Goal: Task Accomplishment & Management: Manage account settings

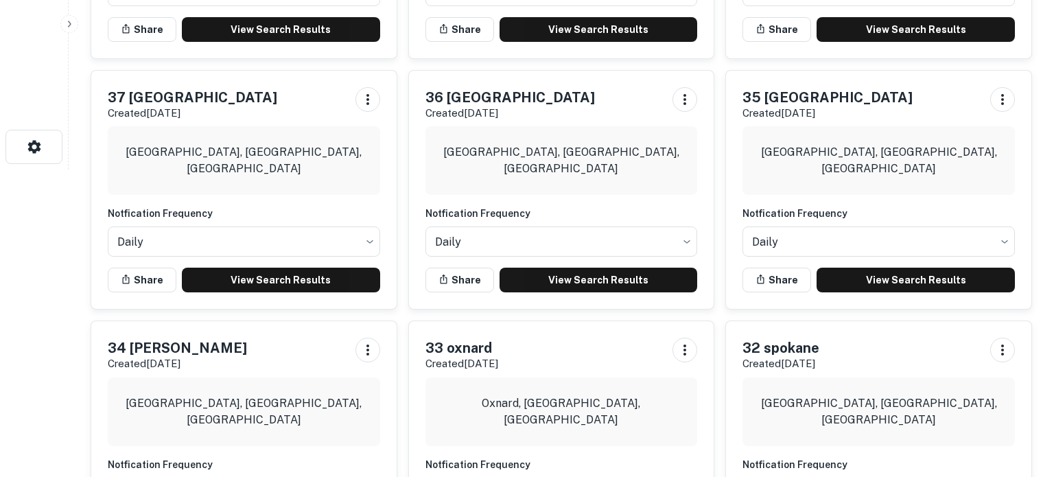
scroll to position [318, 0]
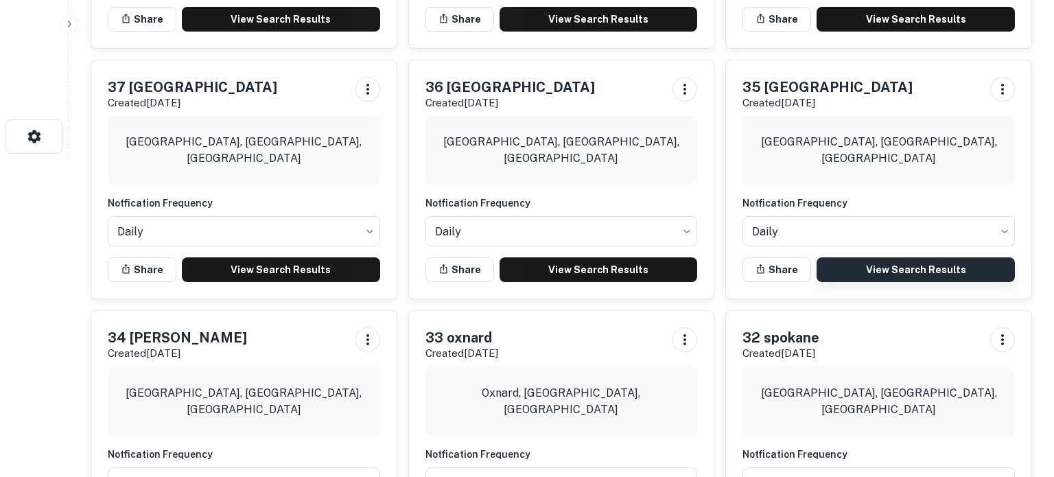
click at [905, 268] on link "View Search Results" at bounding box center [916, 269] width 198 height 25
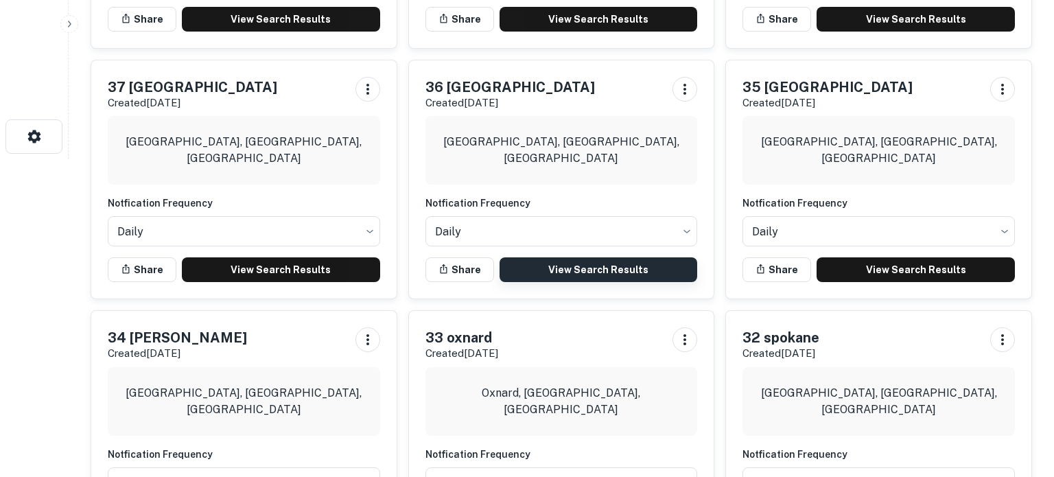
click at [574, 264] on link "View Search Results" at bounding box center [599, 269] width 198 height 25
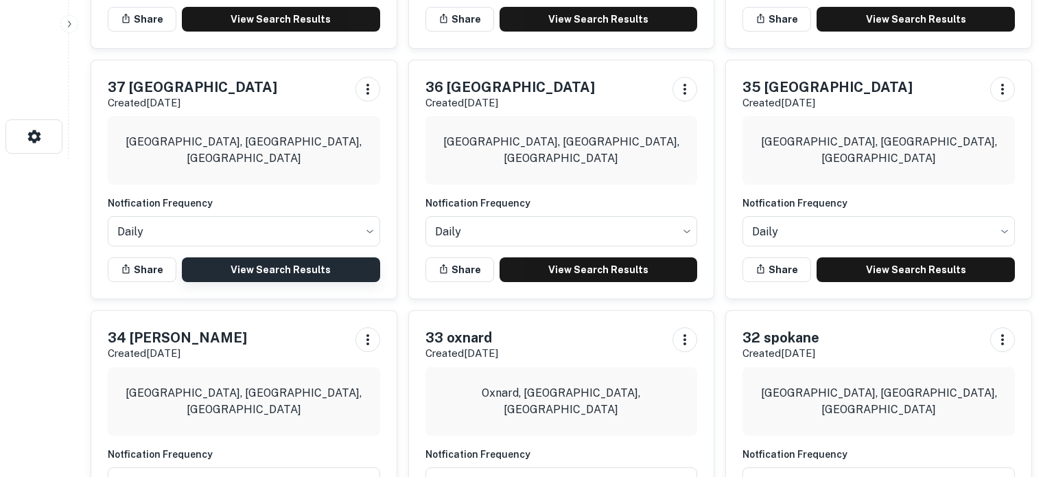
click at [315, 269] on link "View Search Results" at bounding box center [281, 269] width 198 height 25
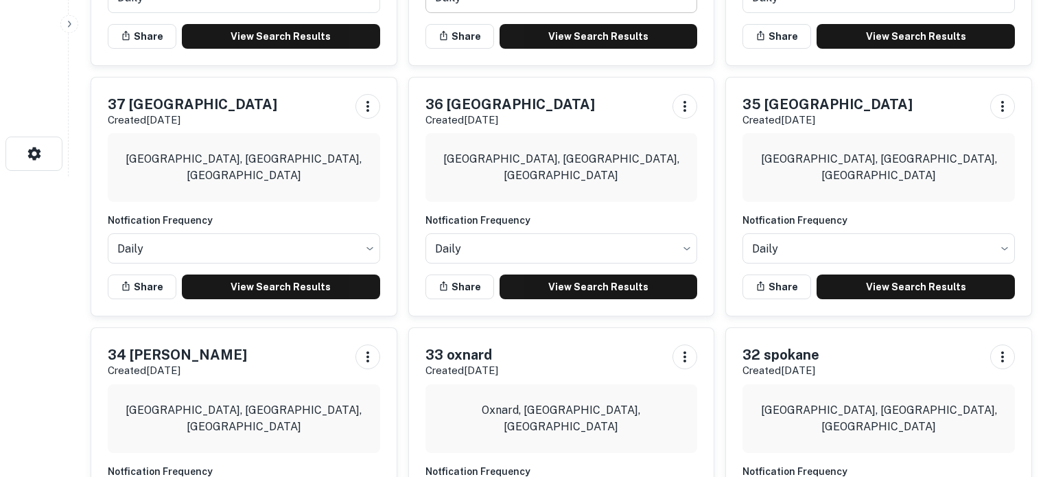
scroll to position [0, 0]
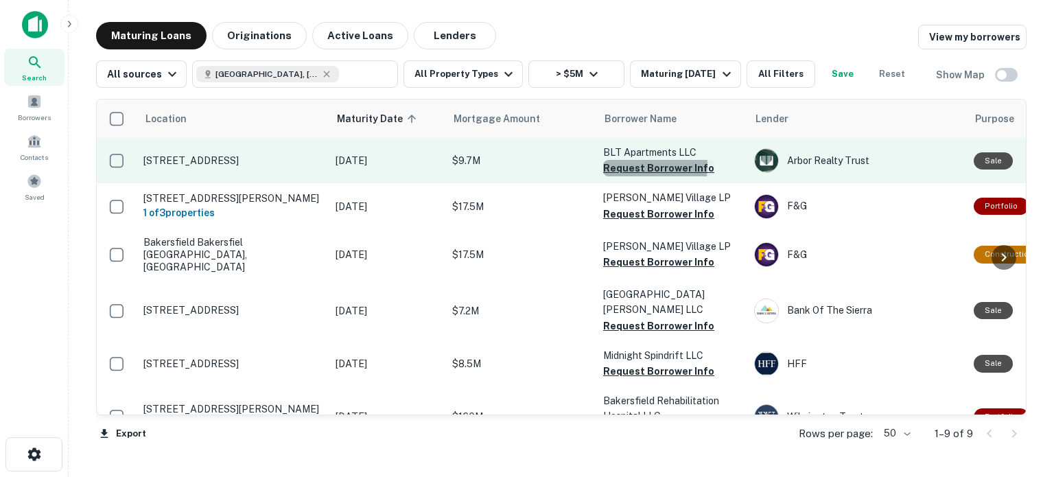
click at [619, 165] on button "Request Borrower Info" at bounding box center [658, 168] width 111 height 16
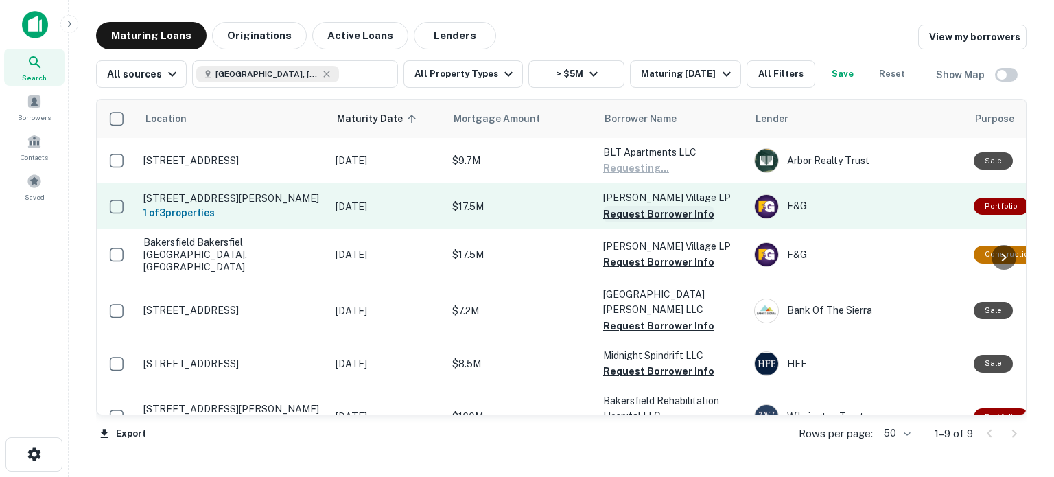
click at [623, 222] on button "Request Borrower Info" at bounding box center [658, 214] width 111 height 16
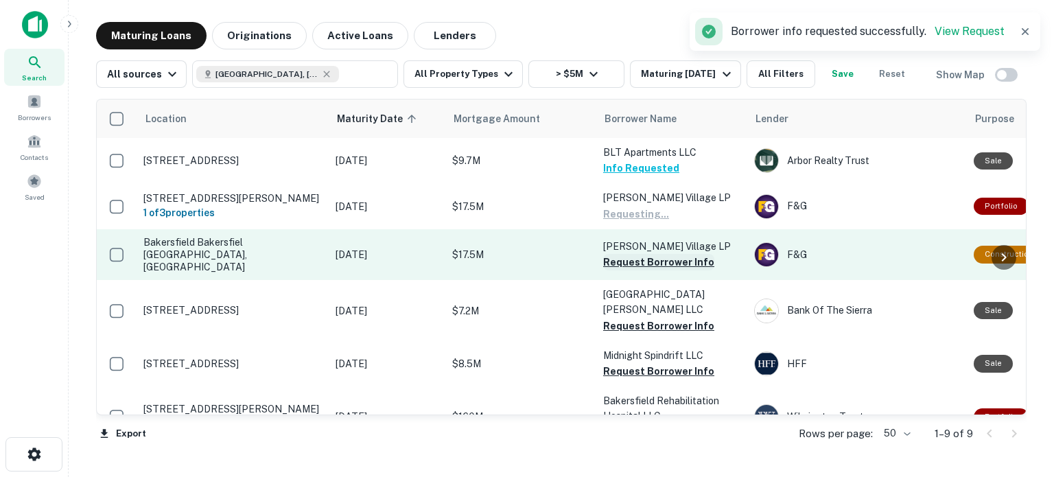
click at [643, 270] on button "Request Borrower Info" at bounding box center [658, 262] width 111 height 16
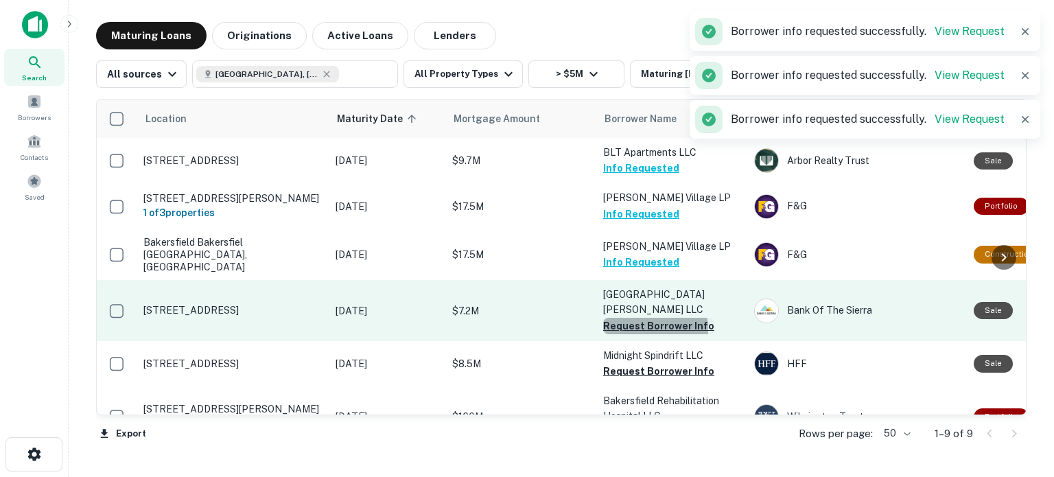
click at [624, 333] on button "Request Borrower Info" at bounding box center [658, 326] width 111 height 16
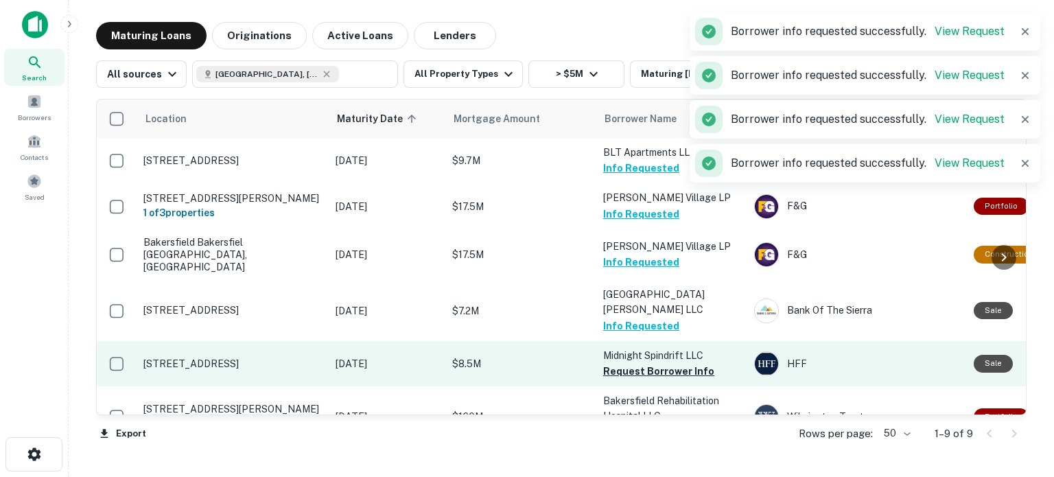
click at [621, 384] on td "Midnight Spindrift LLC Request Borrower Info" at bounding box center [672, 363] width 151 height 45
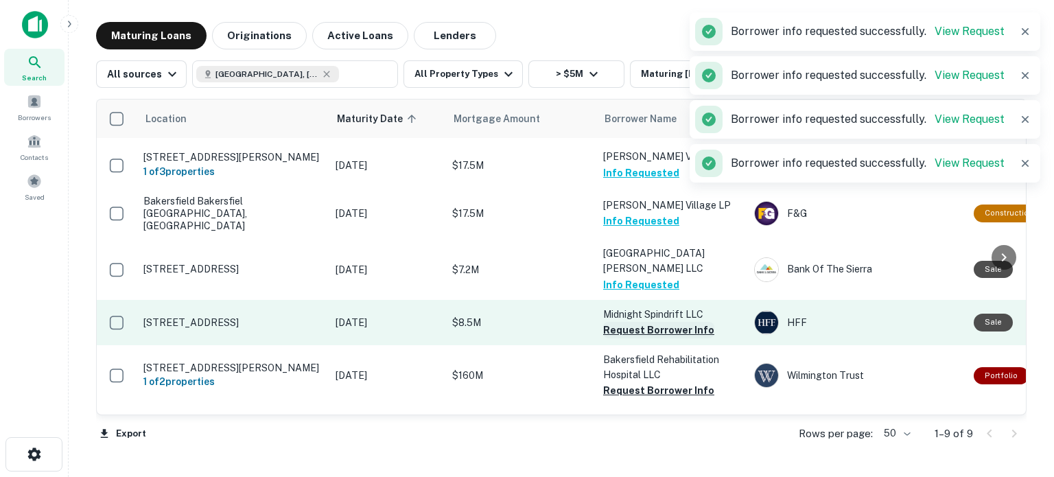
scroll to position [63, 0]
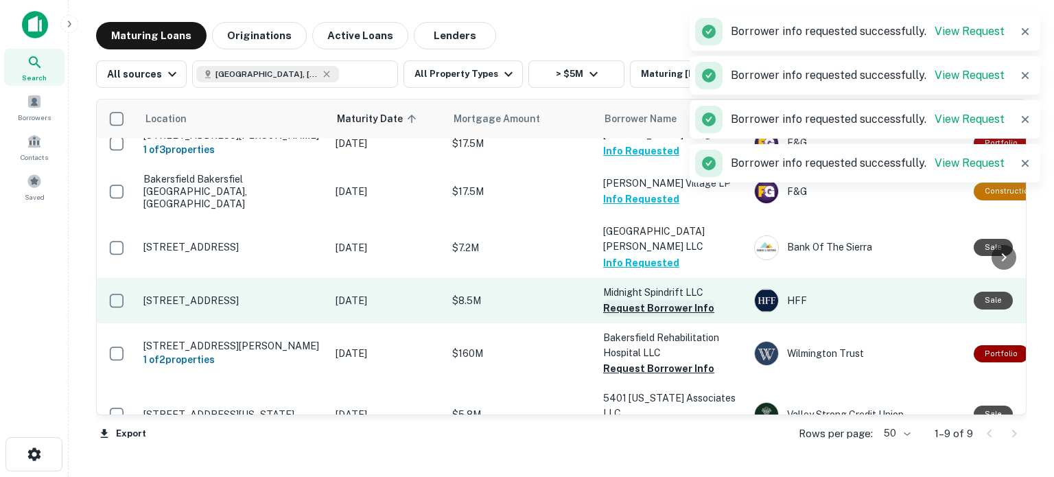
click at [649, 310] on button "Request Borrower Info" at bounding box center [658, 308] width 111 height 16
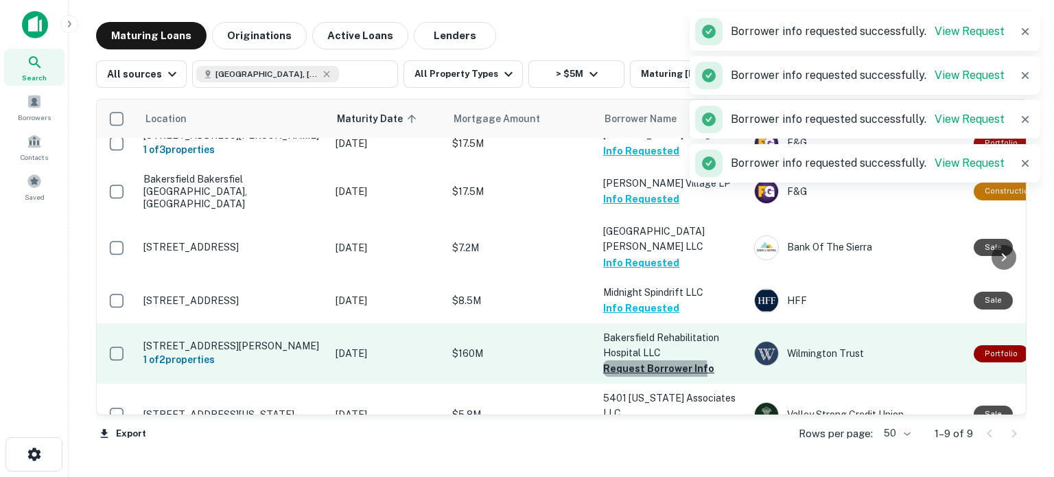
click at [643, 373] on button "Request Borrower Info" at bounding box center [658, 368] width 111 height 16
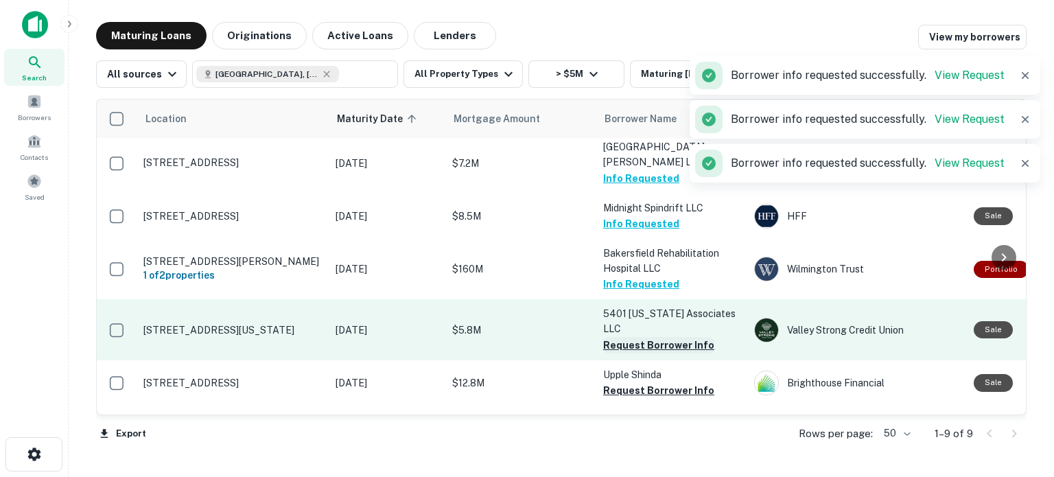
scroll to position [186, 0]
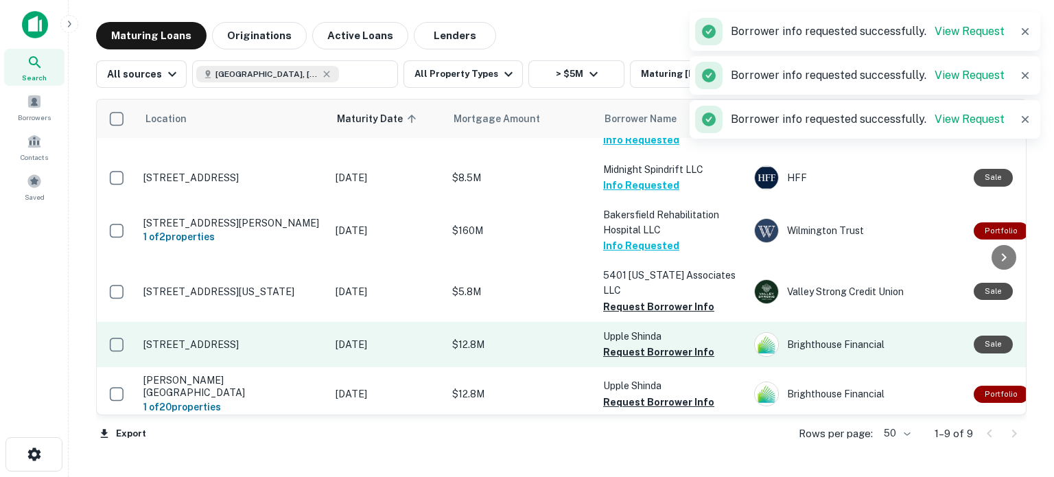
drag, startPoint x: 642, startPoint y: 309, endPoint x: 640, endPoint y: 340, distance: 31.6
click at [642, 309] on button "Request Borrower Info" at bounding box center [658, 307] width 111 height 16
click at [621, 357] on button "Request Borrower Info" at bounding box center [658, 352] width 111 height 16
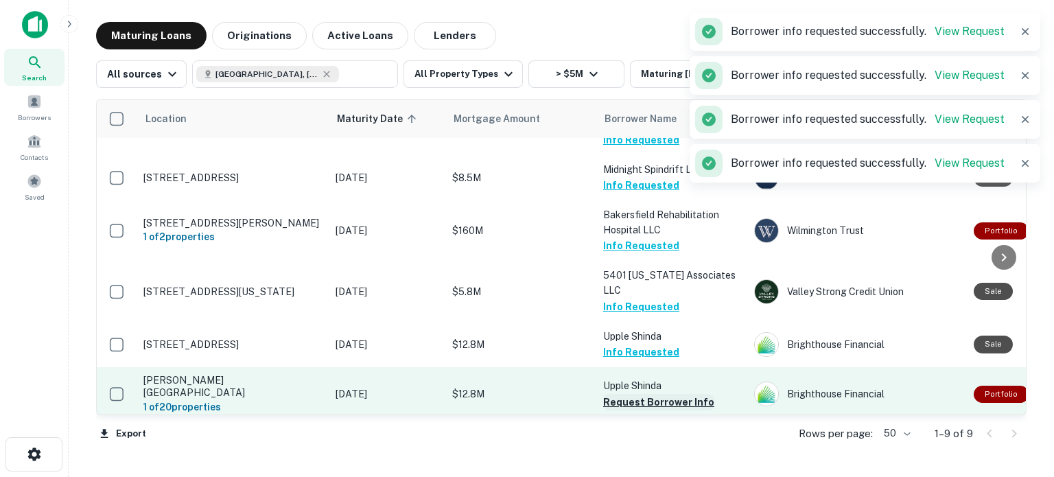
click at [672, 401] on button "Request Borrower Info" at bounding box center [658, 402] width 111 height 16
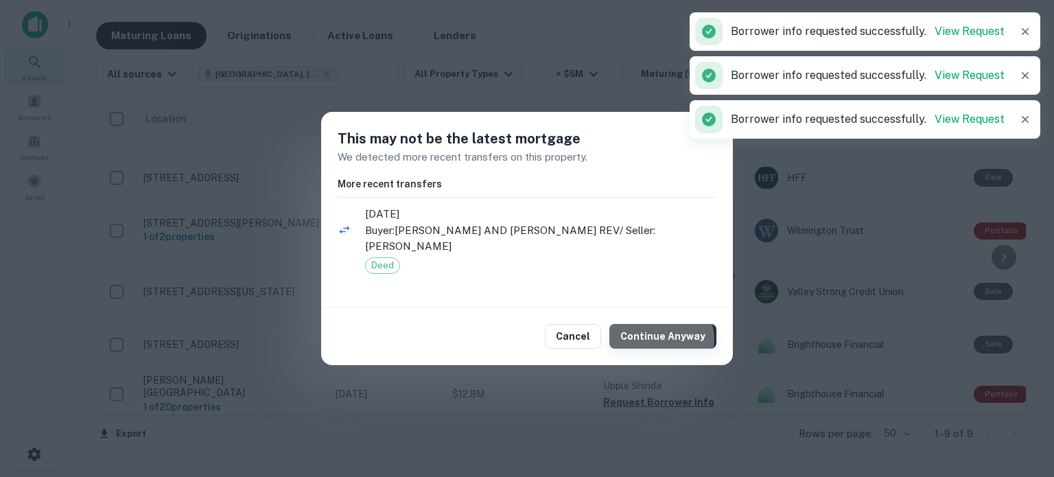
click at [659, 340] on button "Continue Anyway" at bounding box center [663, 336] width 107 height 25
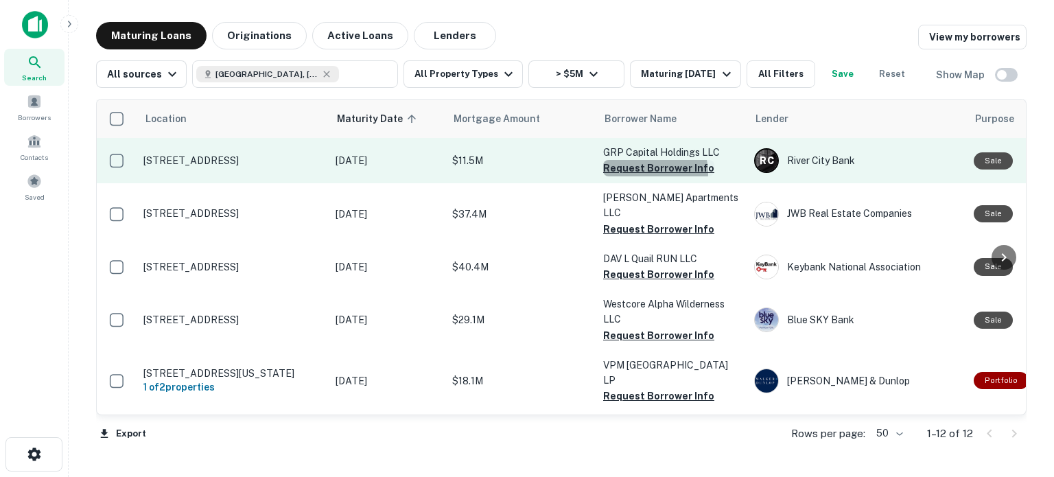
click at [653, 172] on button "Request Borrower Info" at bounding box center [658, 168] width 111 height 16
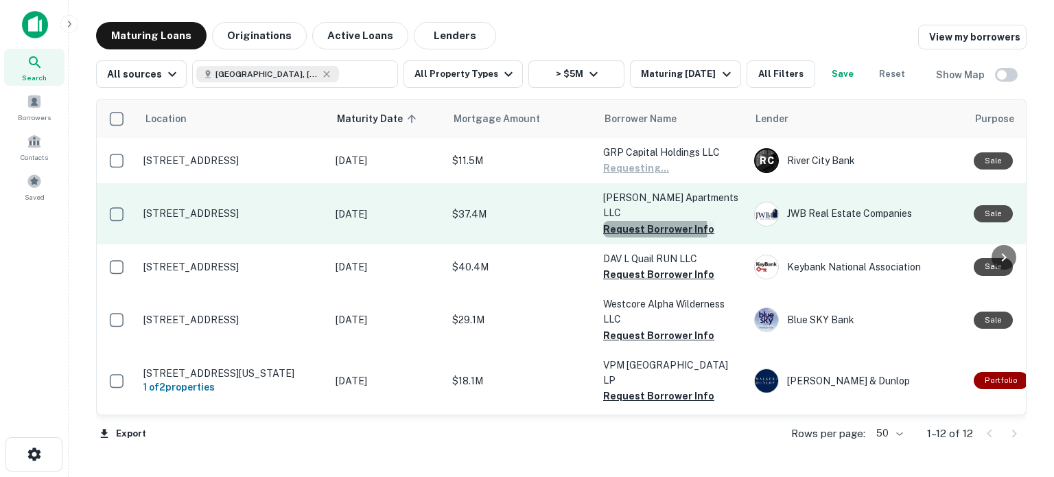
click at [643, 221] on button "Request Borrower Info" at bounding box center [658, 229] width 111 height 16
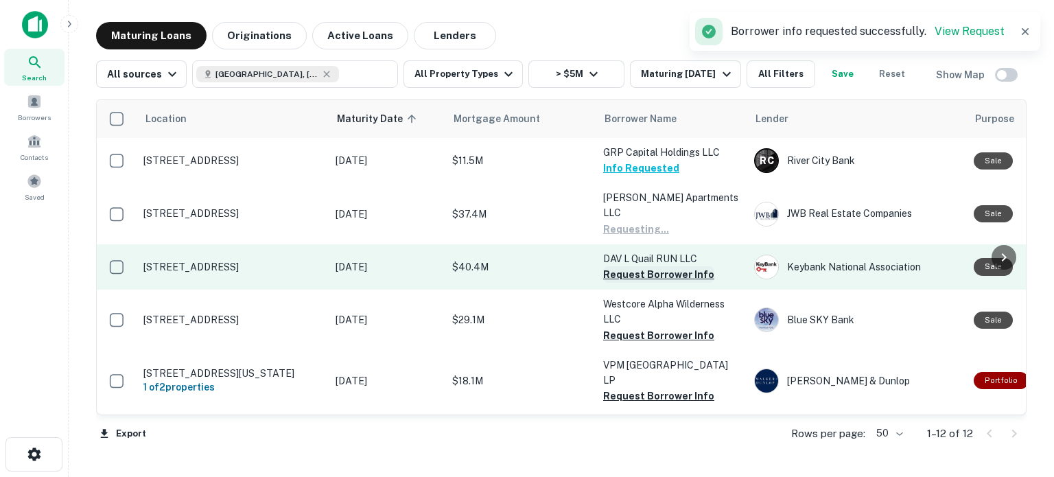
click at [649, 266] on button "Request Borrower Info" at bounding box center [658, 274] width 111 height 16
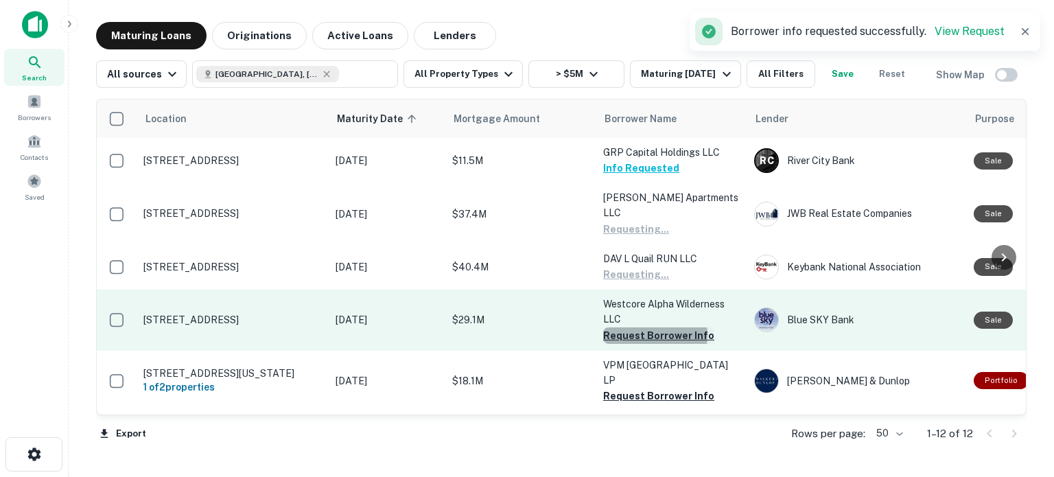
click at [641, 327] on button "Request Borrower Info" at bounding box center [658, 335] width 111 height 16
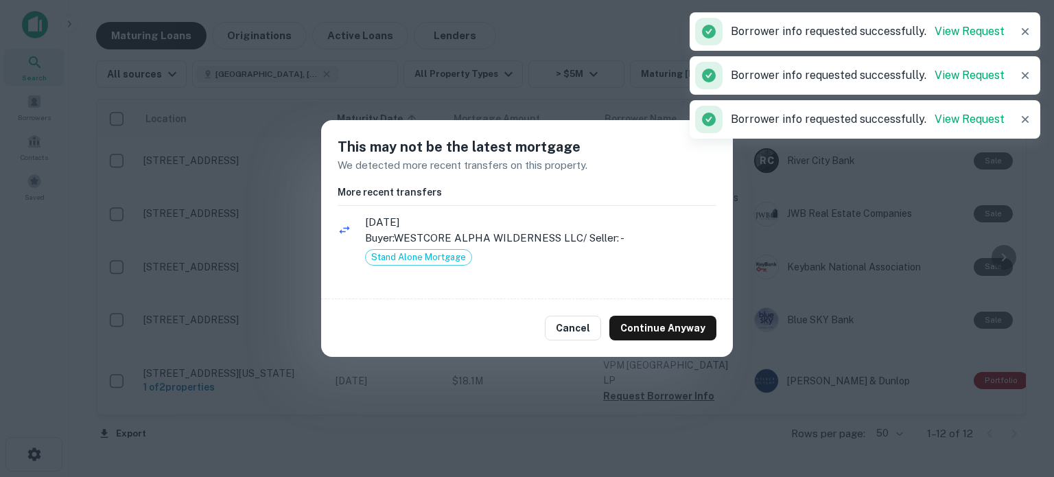
click at [667, 338] on button "Continue Anyway" at bounding box center [663, 328] width 107 height 25
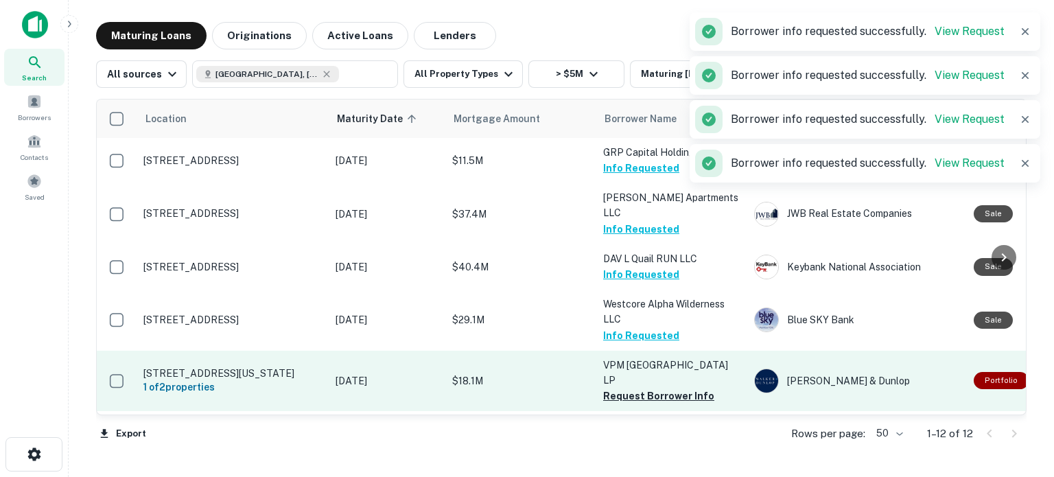
click at [658, 379] on td "VPM [GEOGRAPHIC_DATA] LP Request Borrower Info" at bounding box center [672, 381] width 151 height 60
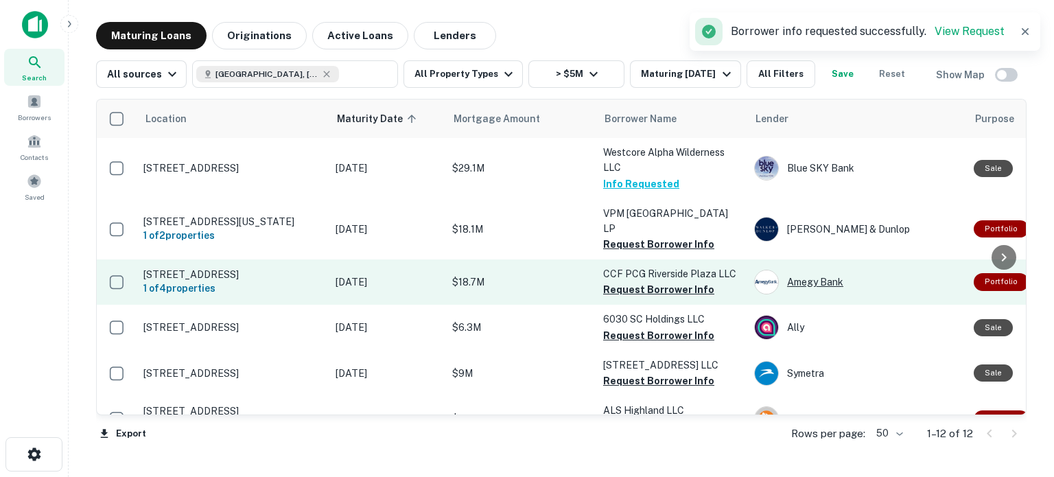
scroll to position [151, 0]
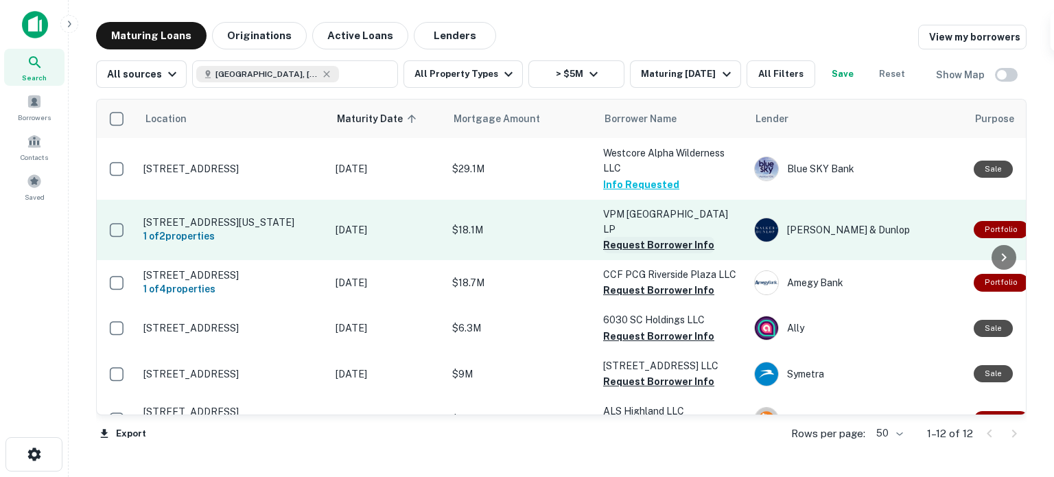
click at [647, 237] on button "Request Borrower Info" at bounding box center [658, 245] width 111 height 16
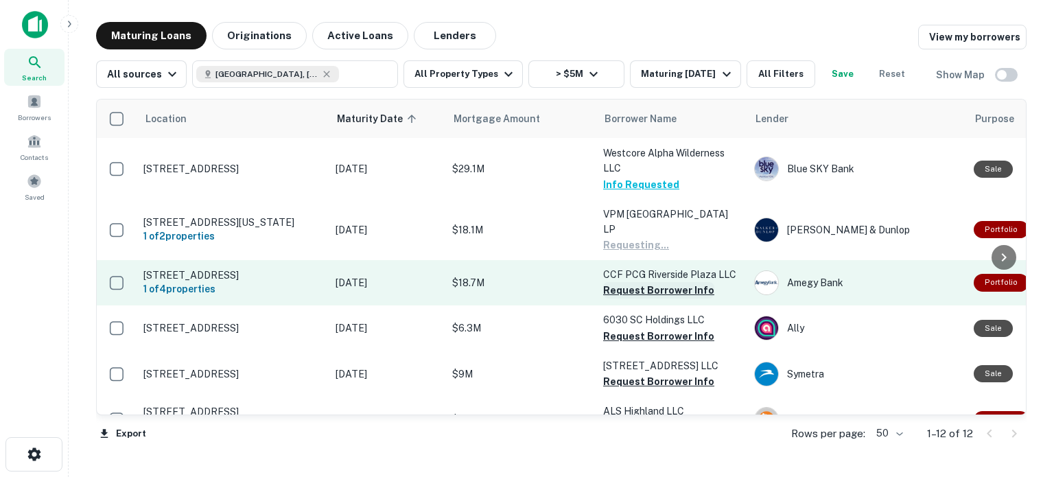
click at [659, 282] on button "Request Borrower Info" at bounding box center [658, 290] width 111 height 16
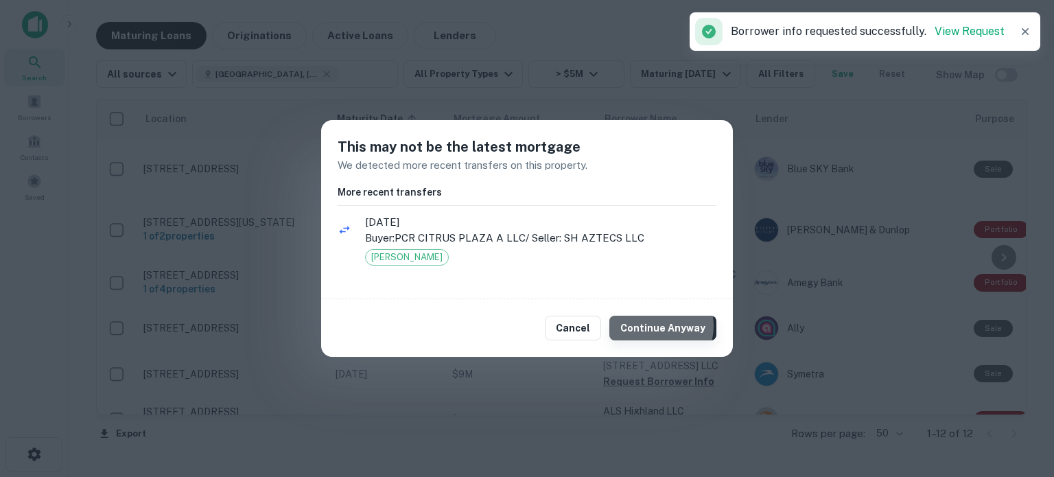
click at [660, 326] on button "Continue Anyway" at bounding box center [663, 328] width 107 height 25
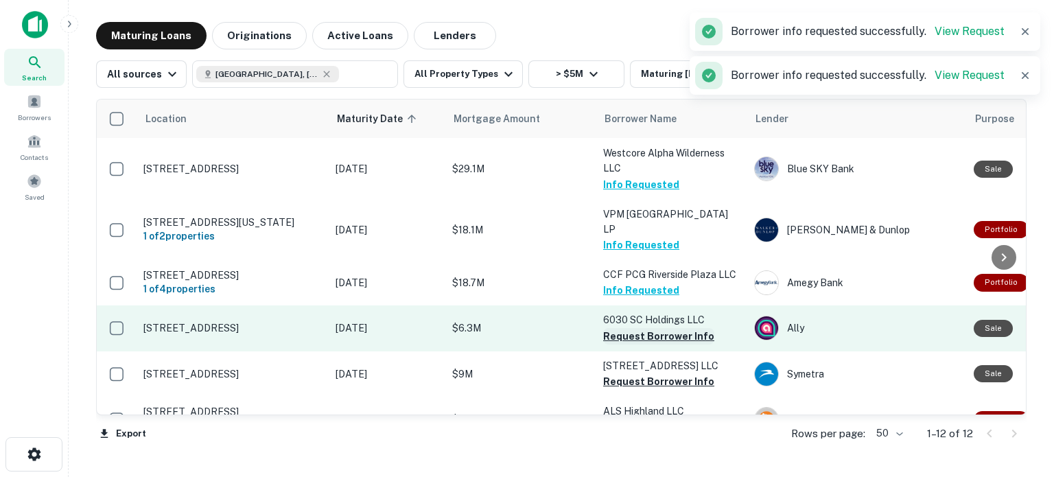
click at [661, 328] on button "Request Borrower Info" at bounding box center [658, 336] width 111 height 16
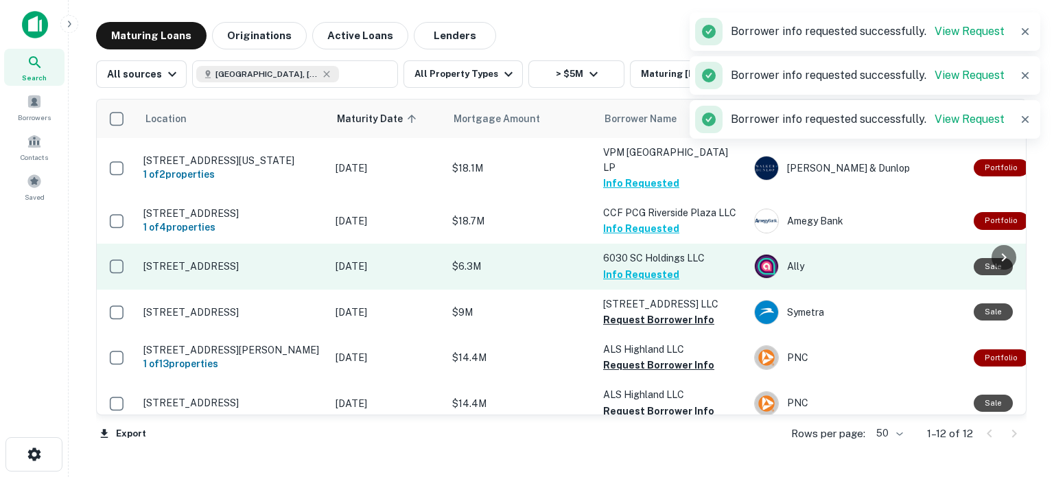
scroll to position [243, 0]
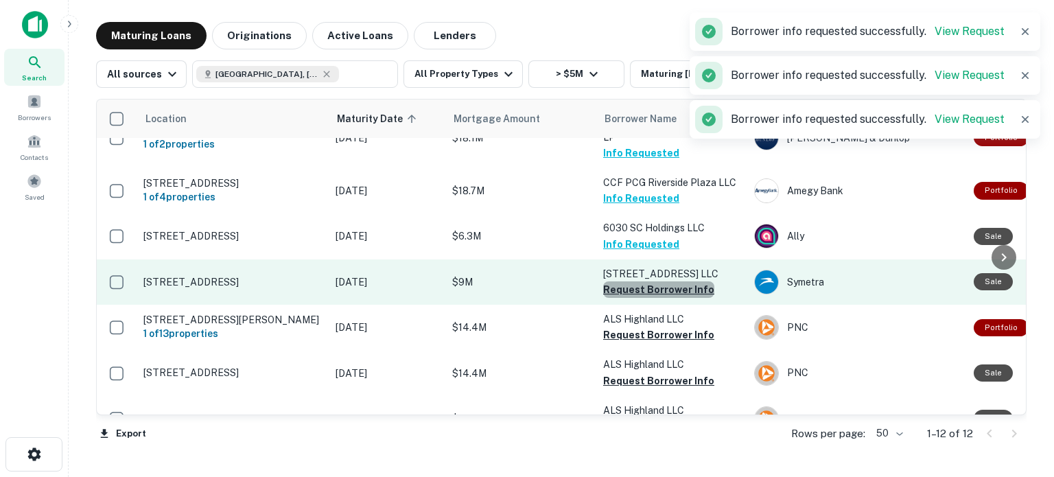
click at [670, 281] on button "Request Borrower Info" at bounding box center [658, 289] width 111 height 16
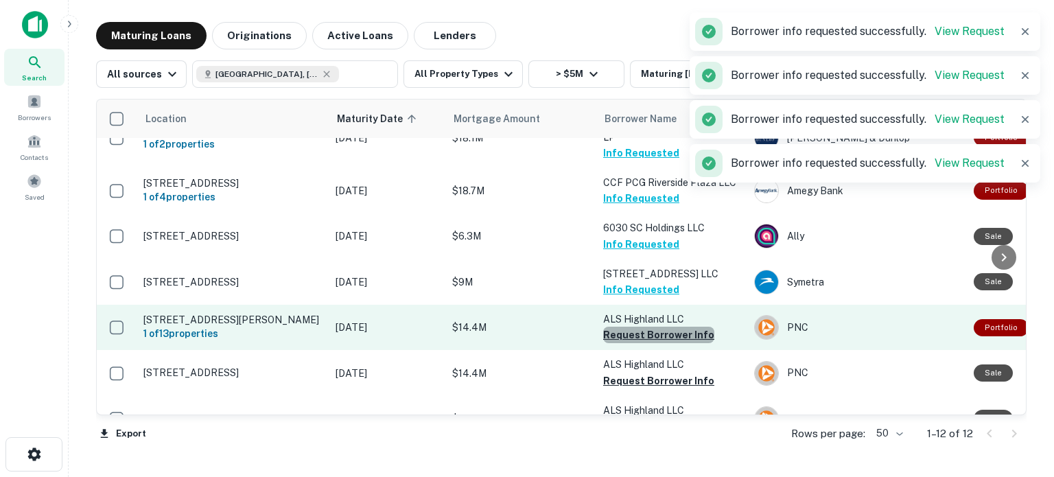
click at [660, 327] on button "Request Borrower Info" at bounding box center [658, 335] width 111 height 16
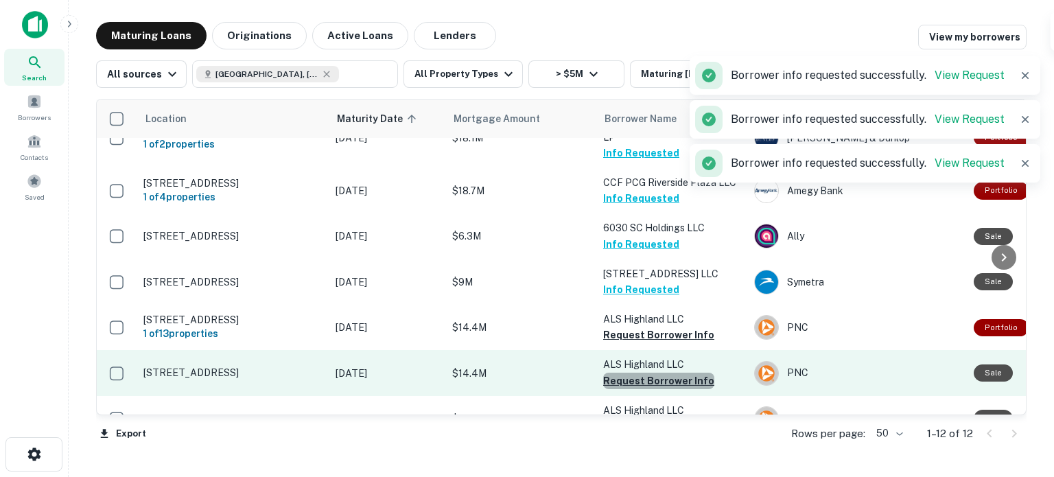
click at [659, 373] on button "Request Borrower Info" at bounding box center [658, 381] width 111 height 16
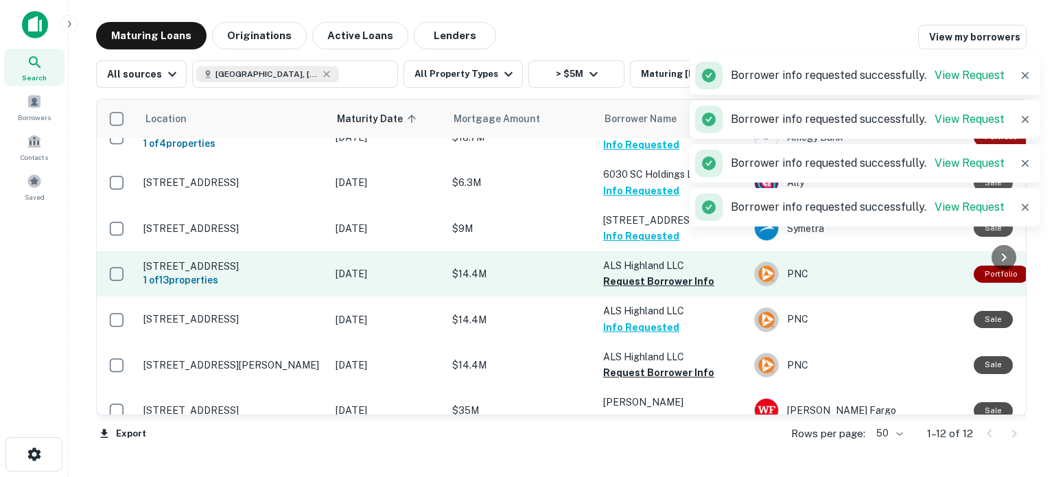
scroll to position [301, 0]
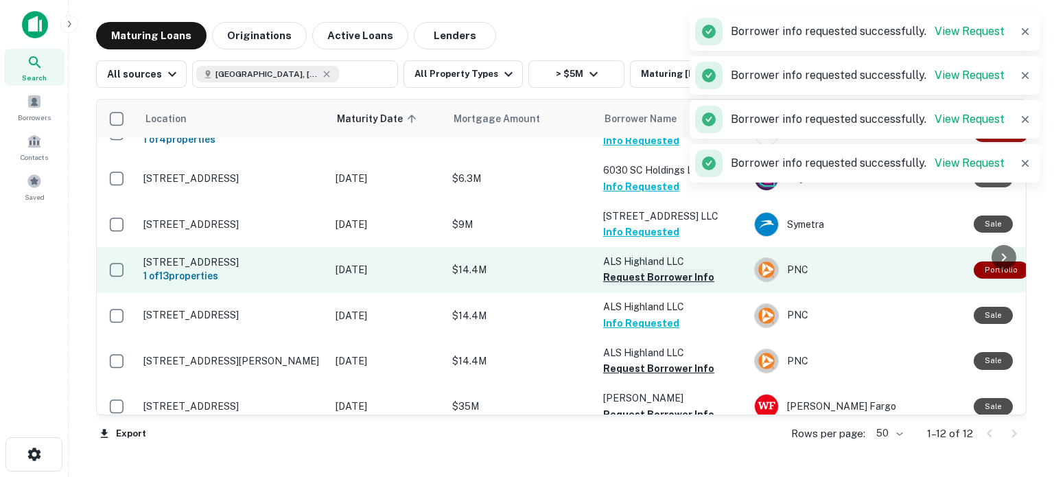
click at [669, 269] on button "Request Borrower Info" at bounding box center [658, 277] width 111 height 16
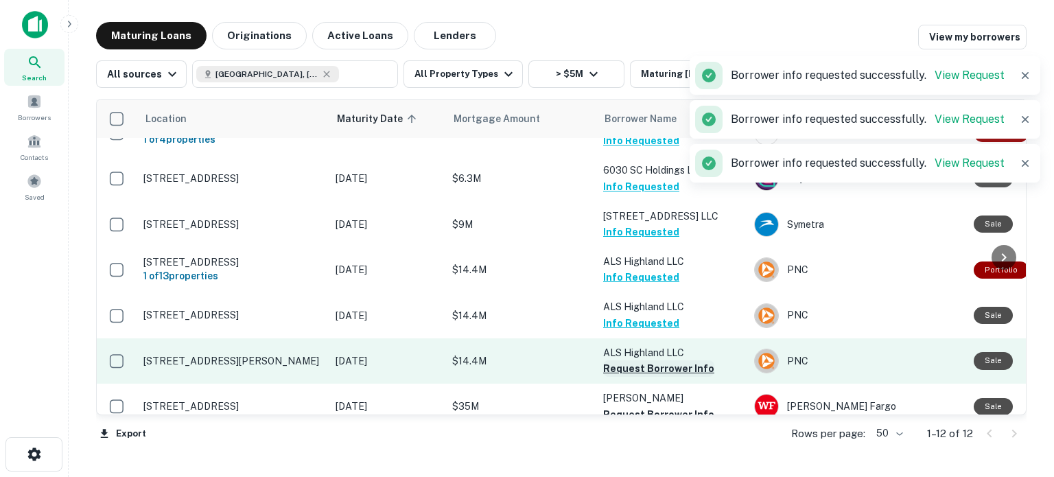
click at [643, 361] on button "Request Borrower Info" at bounding box center [658, 368] width 111 height 16
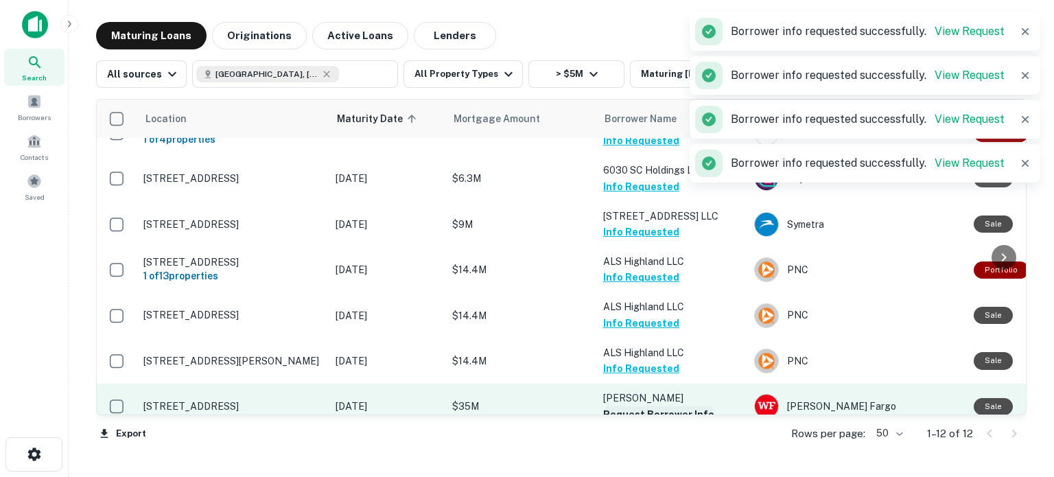
click at [669, 406] on button "Request Borrower Info" at bounding box center [658, 414] width 111 height 16
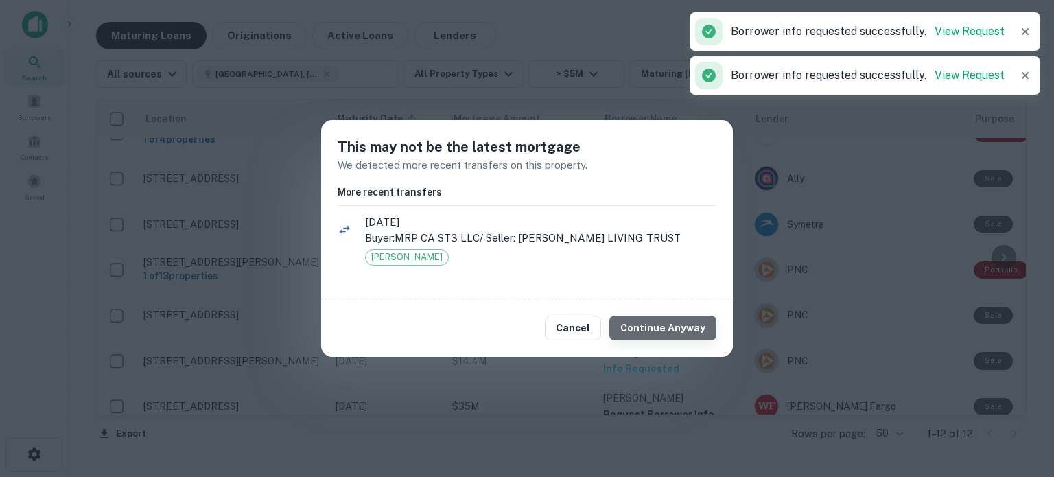
click at [675, 323] on button "Continue Anyway" at bounding box center [663, 328] width 107 height 25
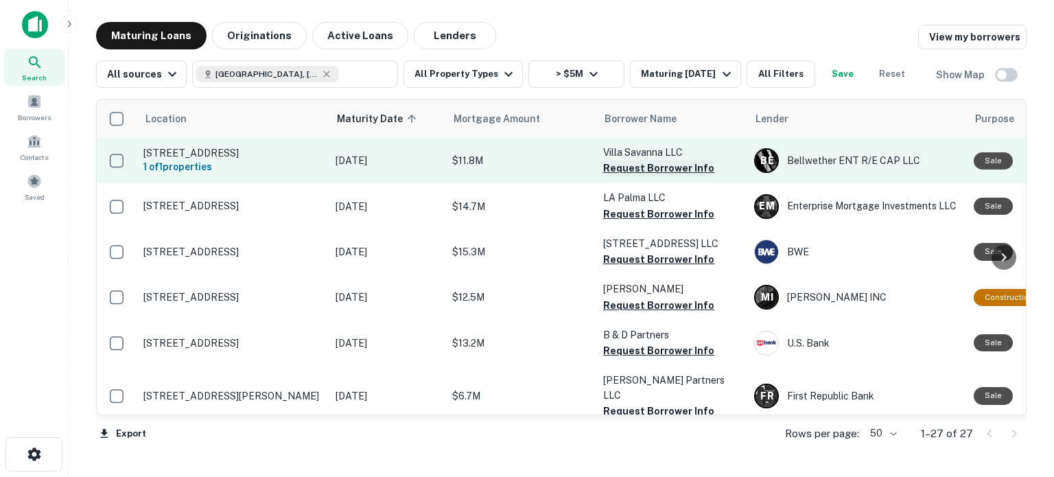
click at [669, 176] on button "Request Borrower Info" at bounding box center [658, 168] width 111 height 16
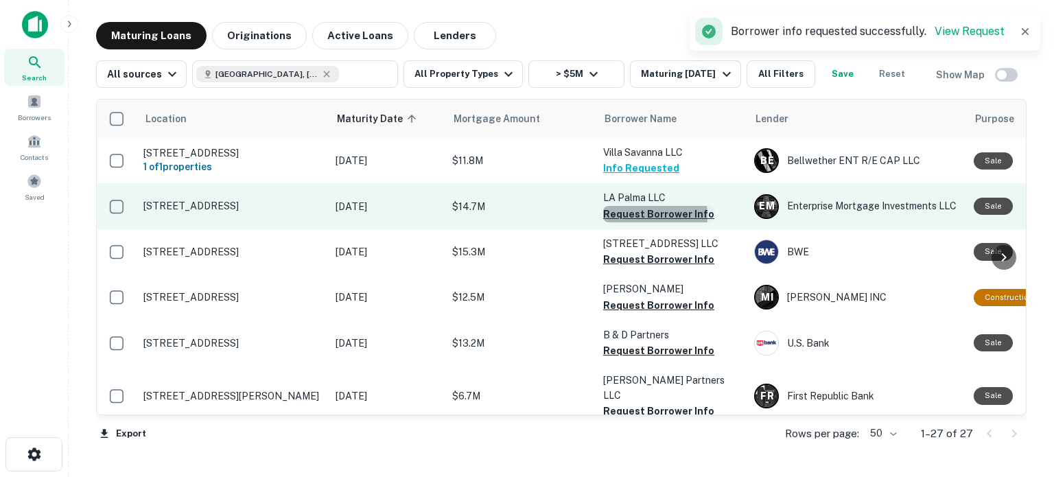
click at [646, 222] on button "Request Borrower Info" at bounding box center [658, 214] width 111 height 16
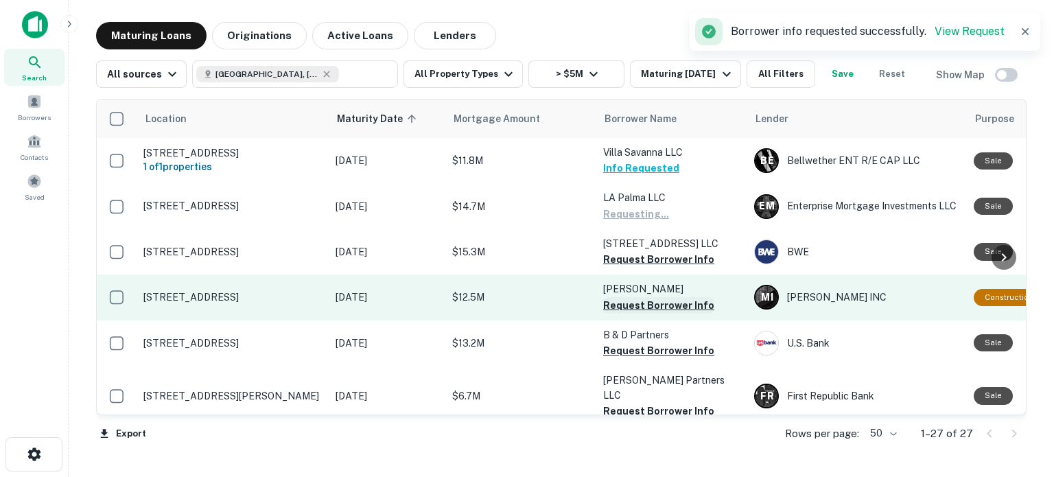
click at [638, 268] on button "Request Borrower Info" at bounding box center [658, 259] width 111 height 16
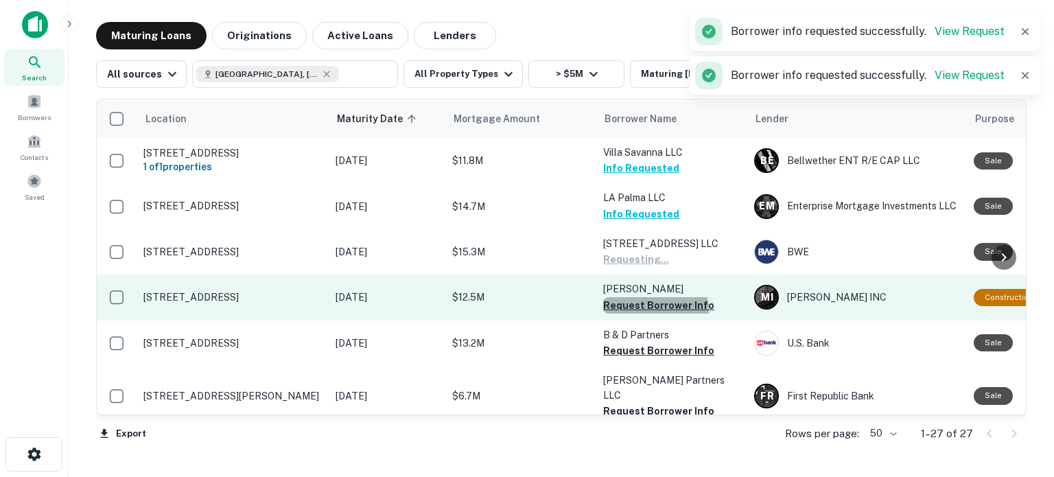
click at [638, 314] on button "Request Borrower Info" at bounding box center [658, 305] width 111 height 16
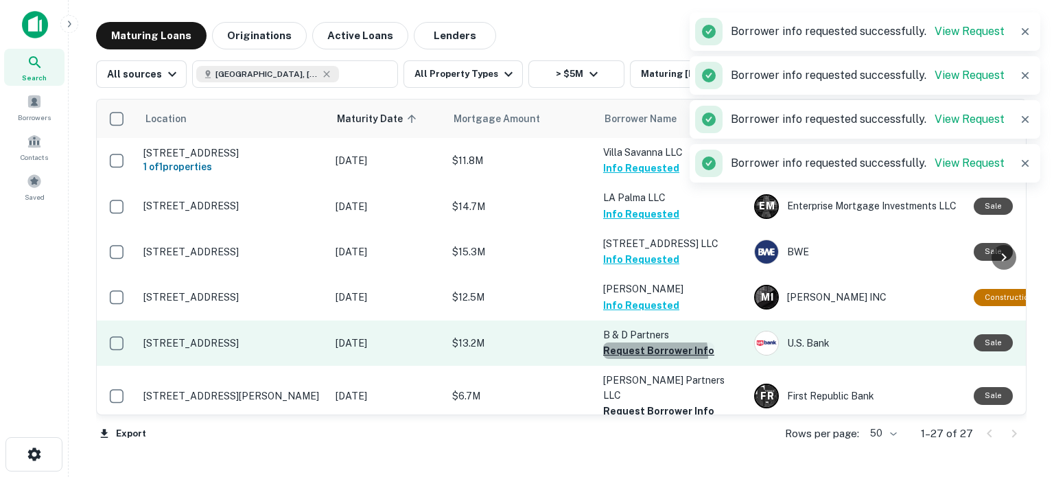
click at [646, 359] on button "Request Borrower Info" at bounding box center [658, 351] width 111 height 16
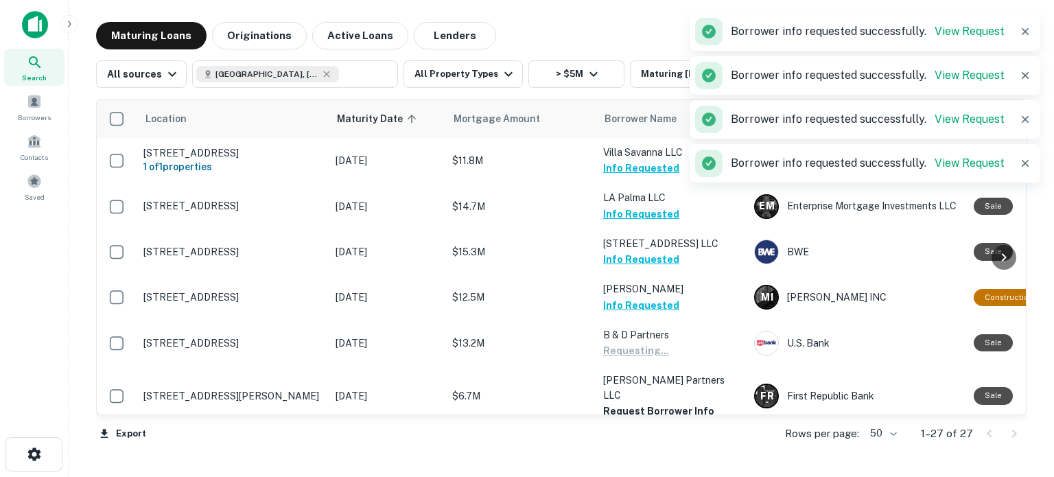
scroll to position [143, 0]
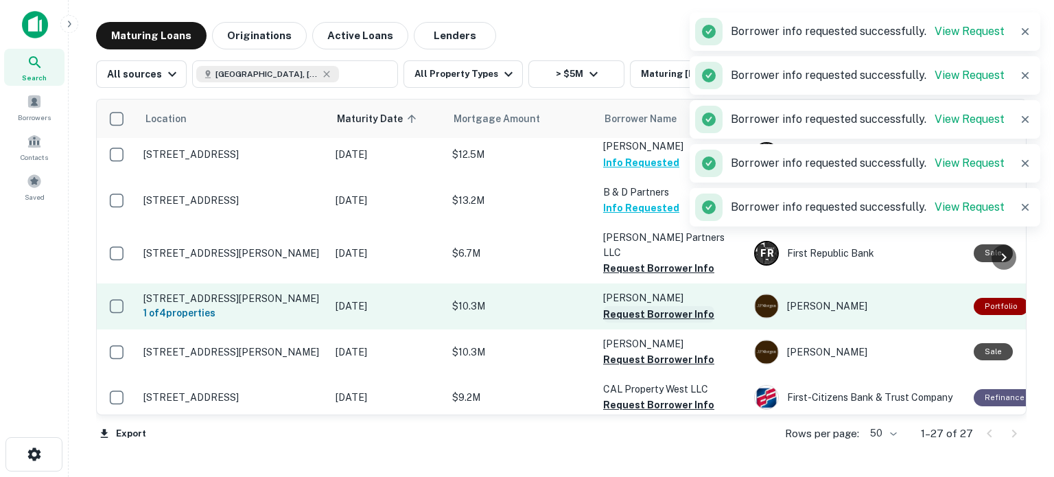
click at [639, 262] on button "Request Borrower Info" at bounding box center [658, 268] width 111 height 16
click at [636, 306] on button "Request Borrower Info" at bounding box center [658, 314] width 111 height 16
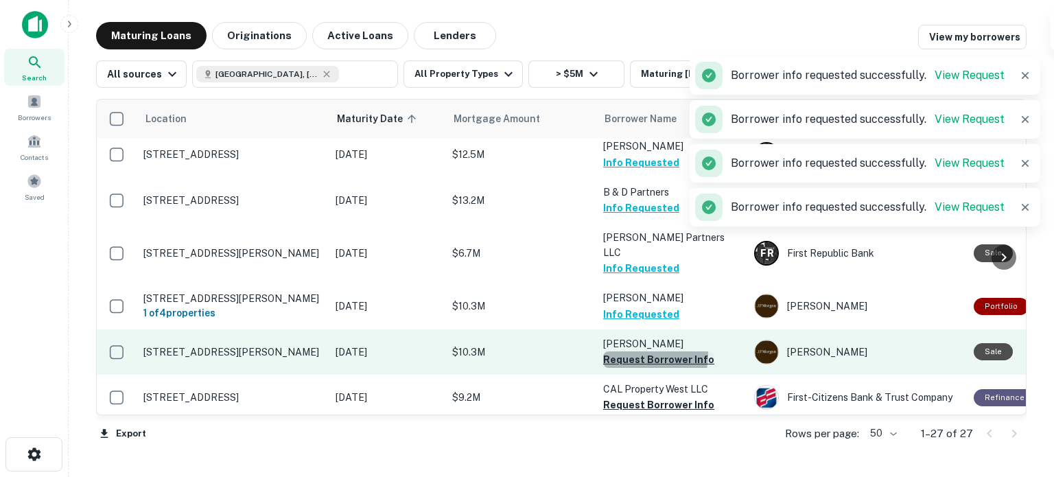
click at [645, 351] on button "Request Borrower Info" at bounding box center [658, 359] width 111 height 16
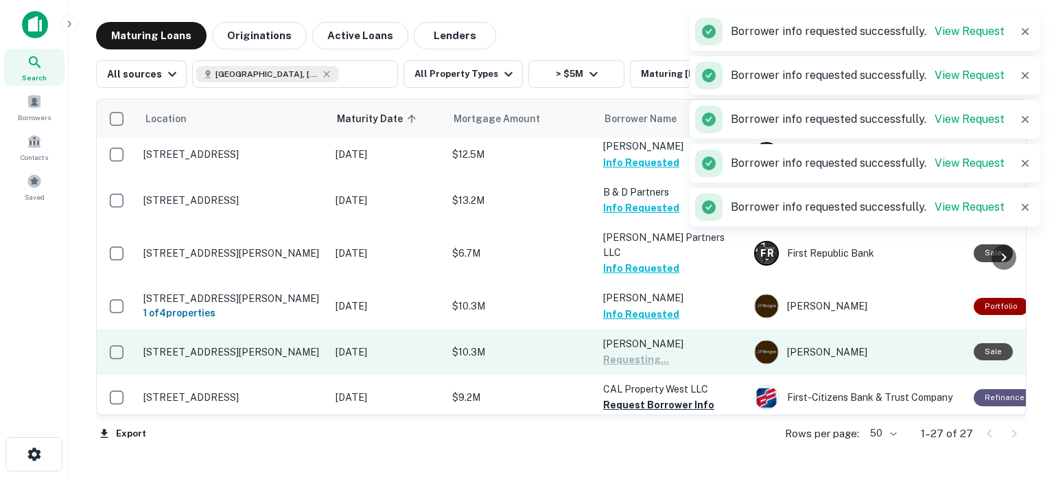
scroll to position [209, 0]
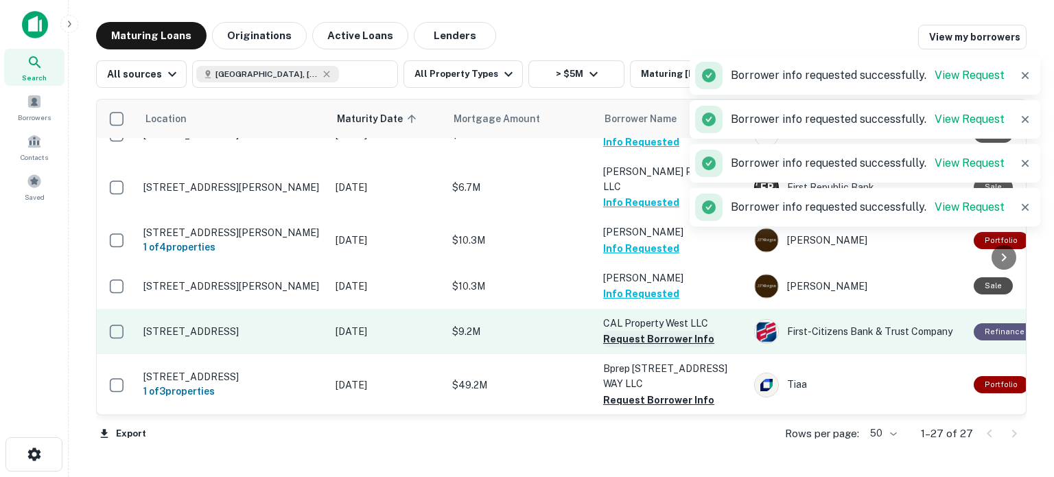
click at [651, 332] on button "Request Borrower Info" at bounding box center [658, 339] width 111 height 16
